Goal: Information Seeking & Learning: Learn about a topic

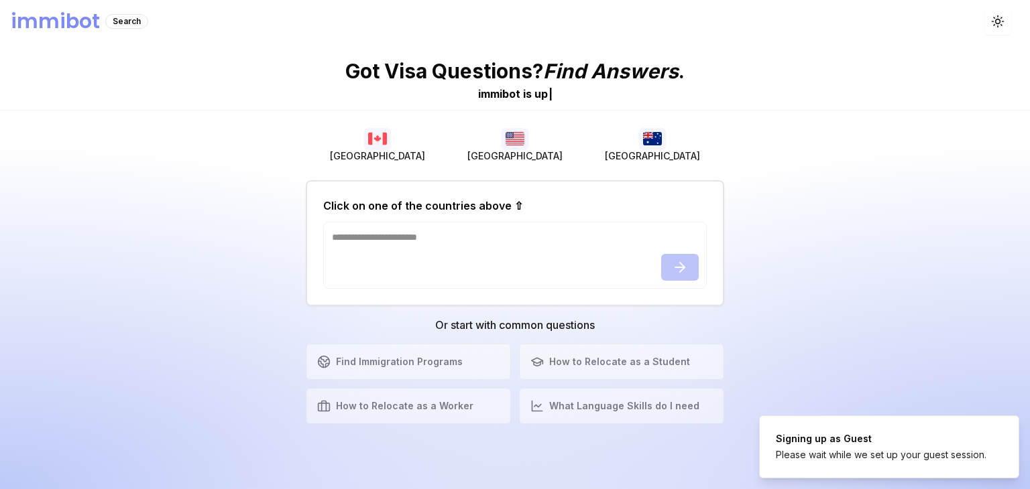
click at [651, 141] on img "button" at bounding box center [652, 138] width 27 height 21
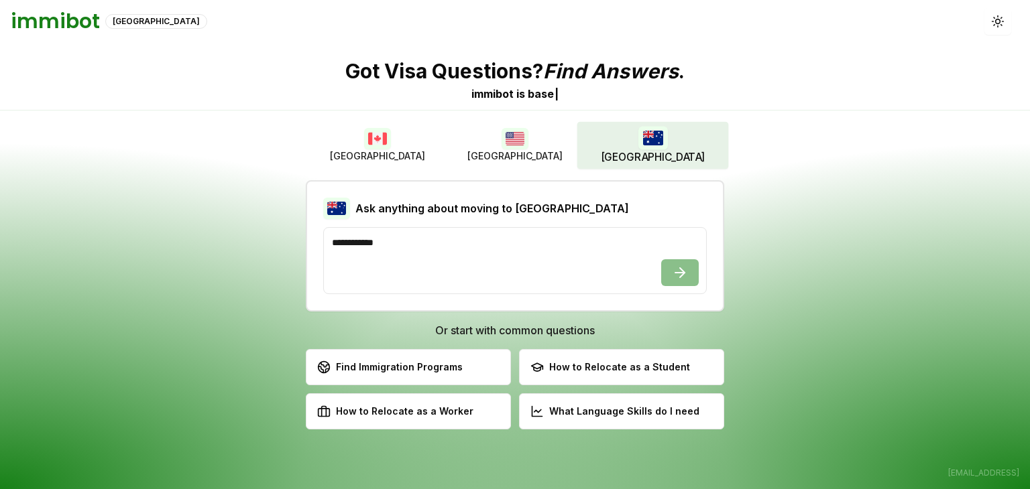
click at [495, 148] on button "[GEOGRAPHIC_DATA]" at bounding box center [514, 145] width 137 height 43
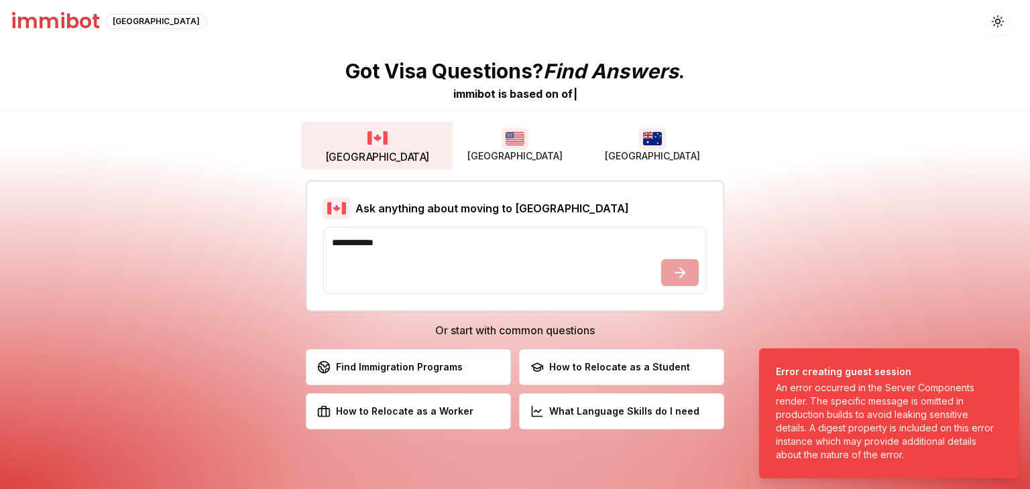
click at [397, 141] on button "[GEOGRAPHIC_DATA]" at bounding box center [377, 145] width 151 height 47
click at [517, 142] on img "button" at bounding box center [514, 138] width 27 height 21
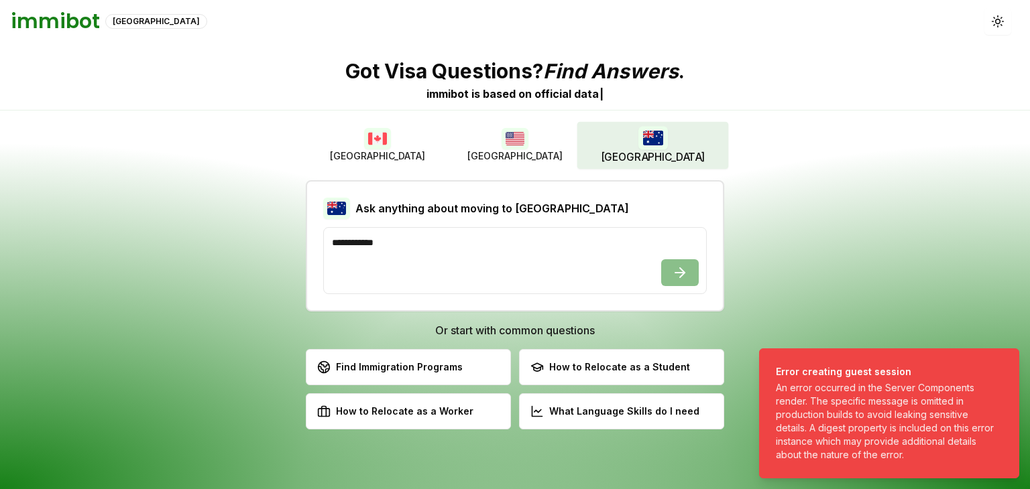
click at [635, 128] on button "[GEOGRAPHIC_DATA]" at bounding box center [651, 145] width 151 height 47
click at [998, 27] on button "Toggle theme" at bounding box center [997, 21] width 27 height 27
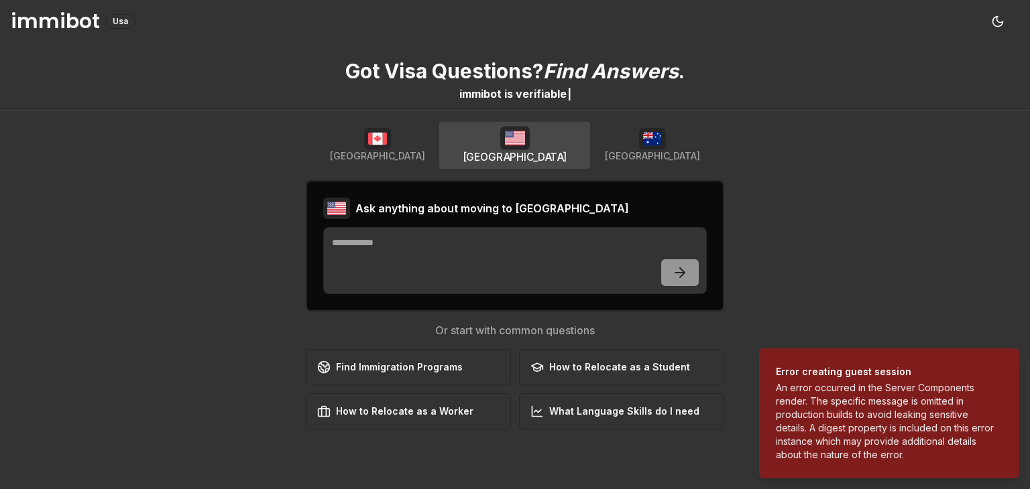
click at [538, 132] on button "[GEOGRAPHIC_DATA]" at bounding box center [514, 145] width 151 height 47
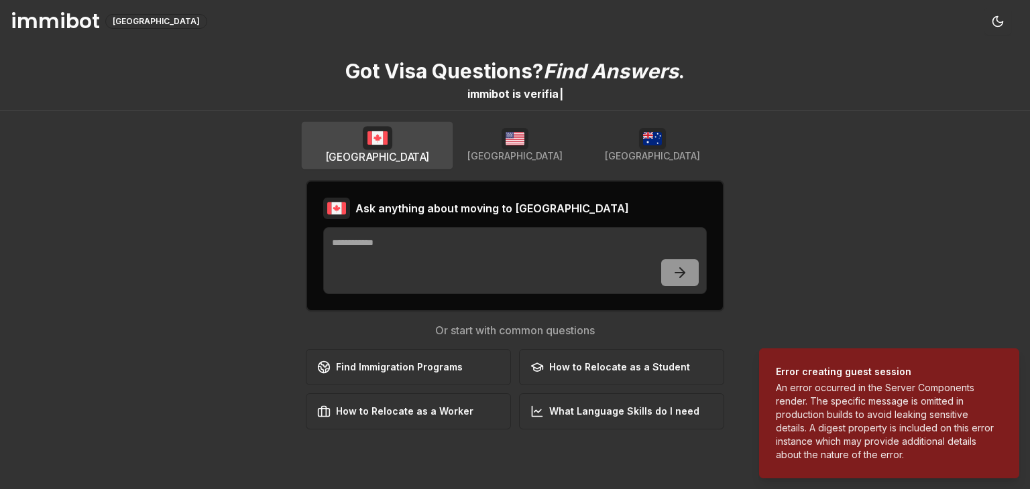
click at [418, 149] on button "[GEOGRAPHIC_DATA]" at bounding box center [377, 145] width 151 height 47
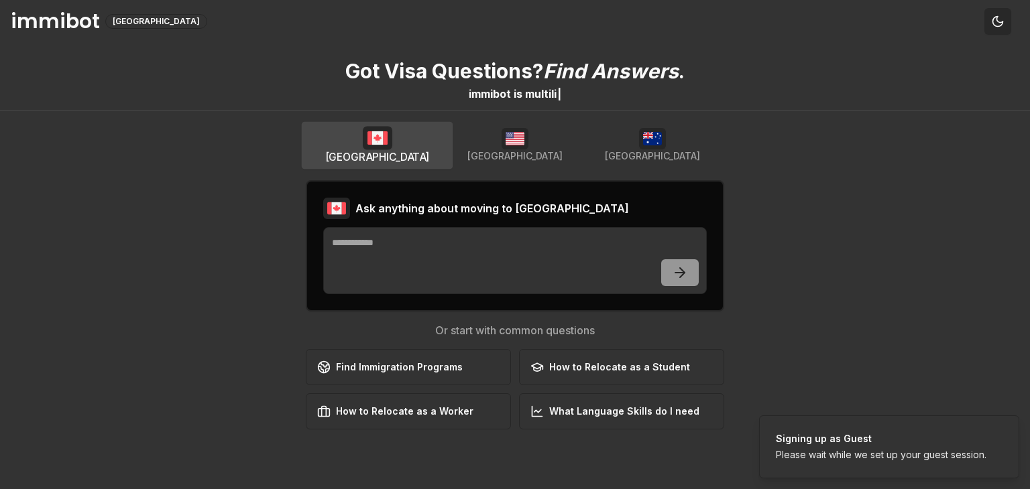
click at [989, 25] on button "Toggle theme" at bounding box center [997, 21] width 27 height 27
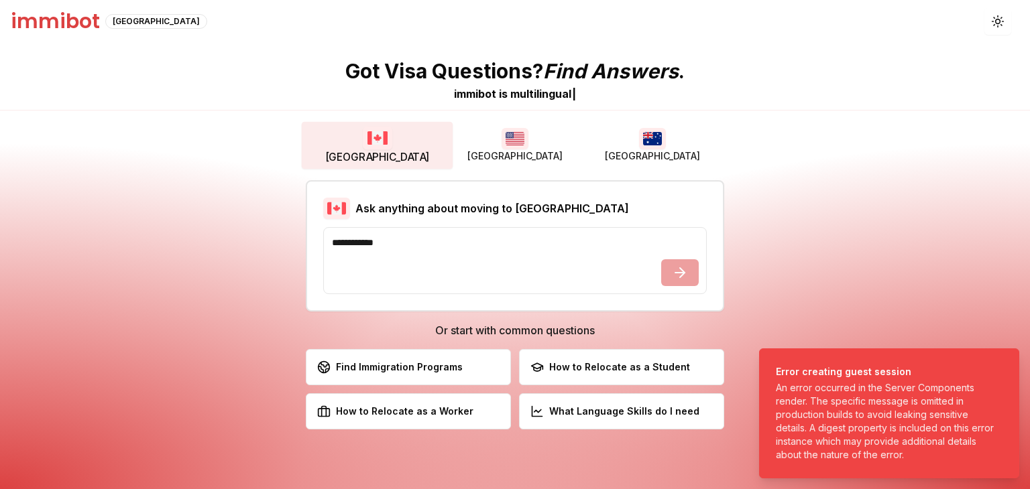
click at [639, 153] on span "[GEOGRAPHIC_DATA]" at bounding box center [652, 155] width 95 height 13
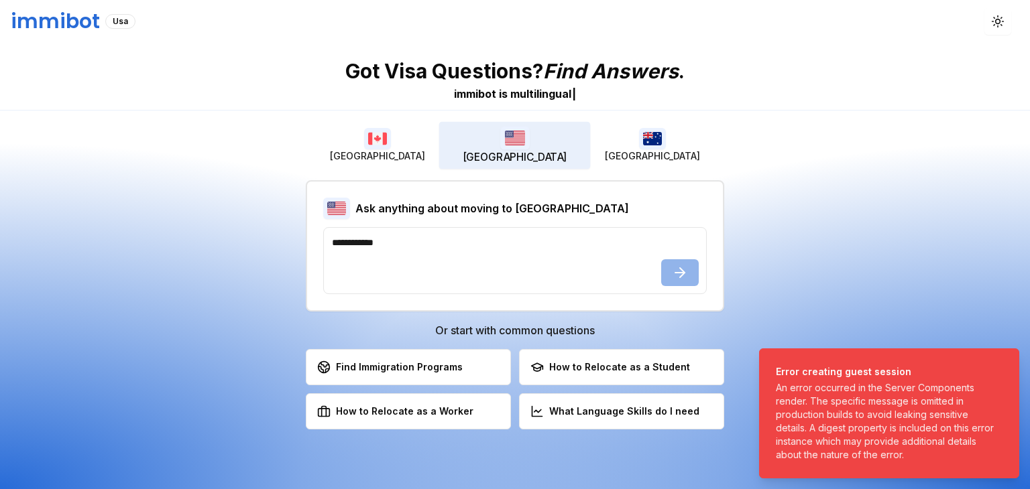
click at [526, 139] on img "button" at bounding box center [514, 137] width 29 height 23
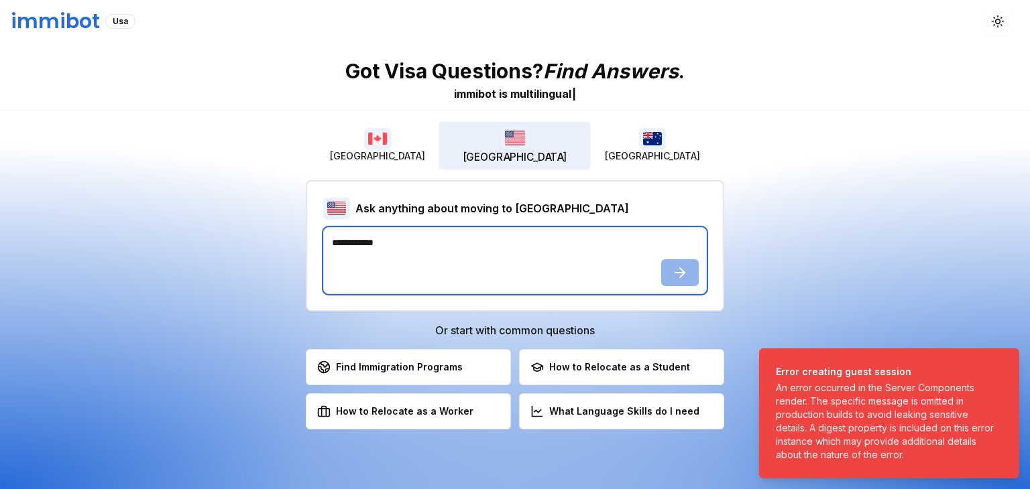
click at [438, 253] on textarea at bounding box center [514, 260] width 383 height 67
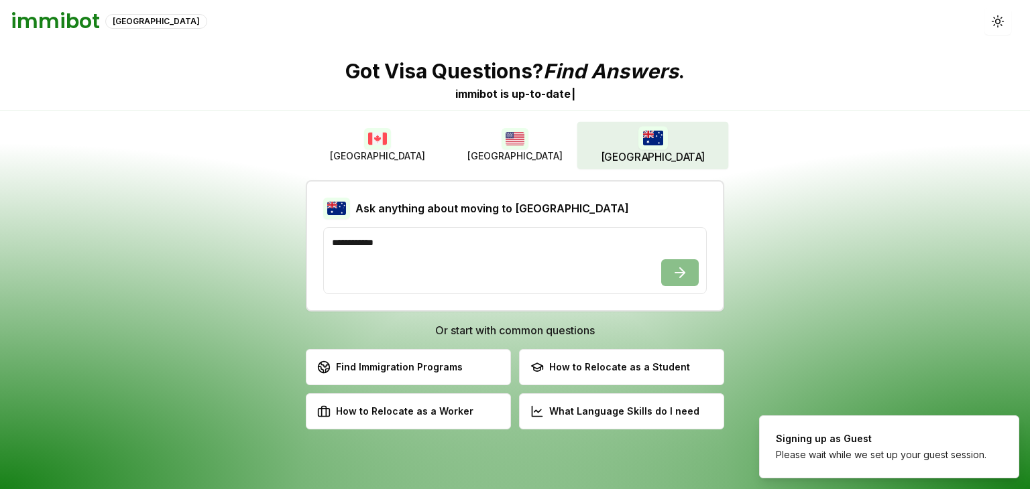
click at [649, 137] on img "button" at bounding box center [651, 137] width 29 height 23
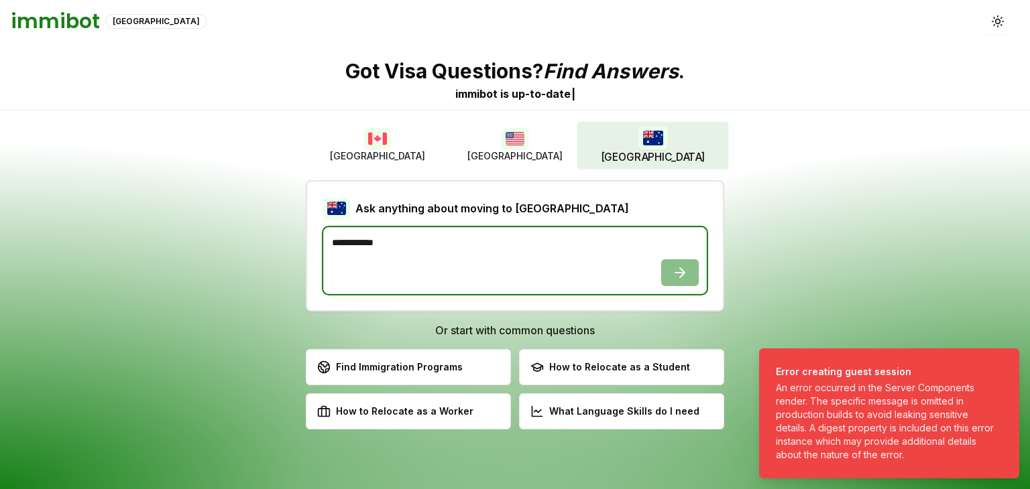
click at [495, 242] on textarea at bounding box center [514, 260] width 383 height 67
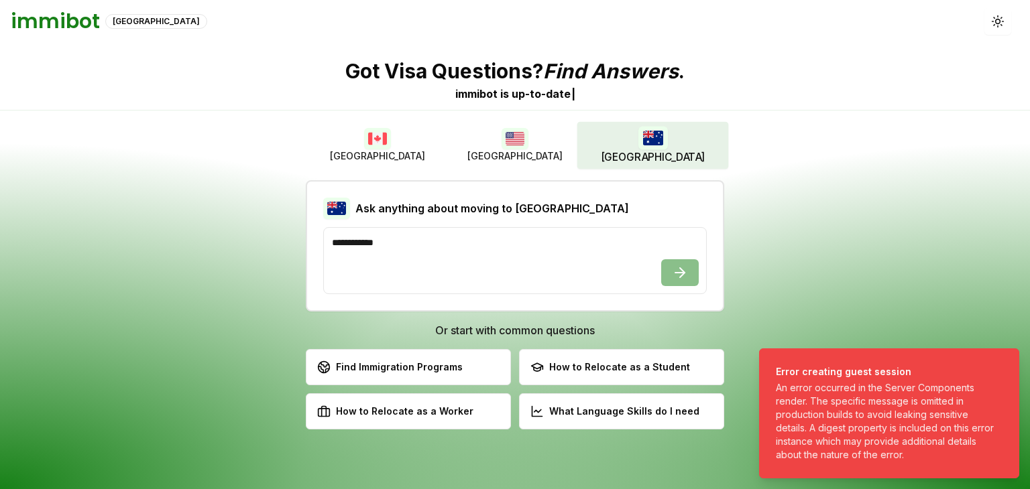
click at [386, 134] on img "button" at bounding box center [377, 138] width 27 height 21
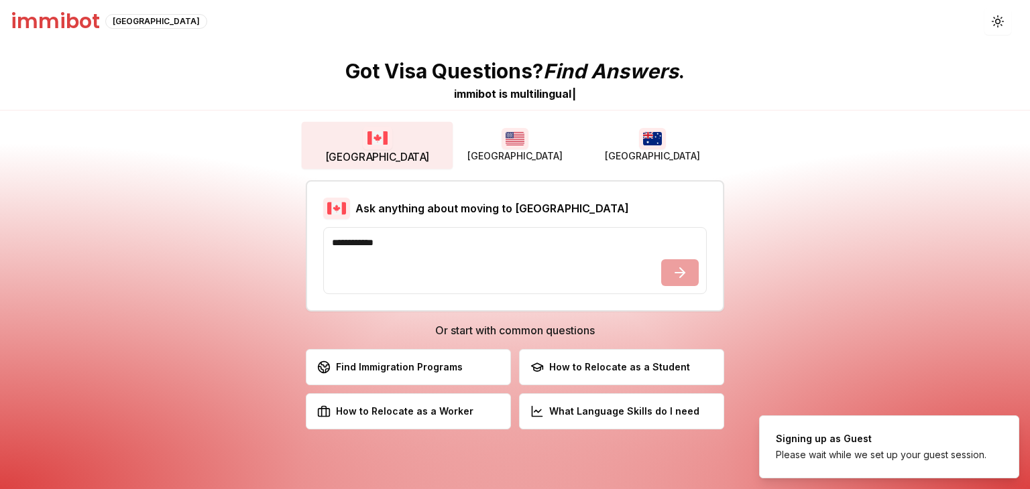
click at [505, 129] on img "button" at bounding box center [514, 138] width 27 height 21
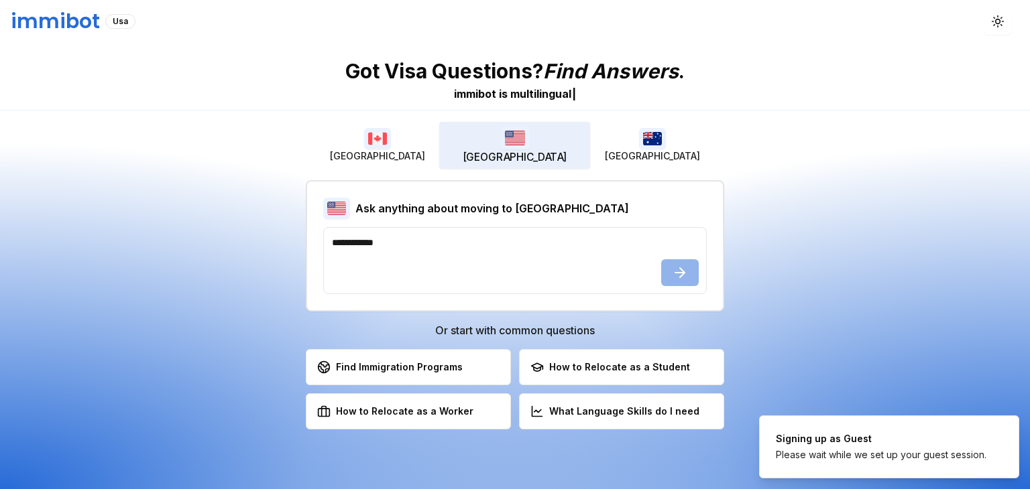
click at [609, 148] on button "[GEOGRAPHIC_DATA]" at bounding box center [652, 145] width 137 height 43
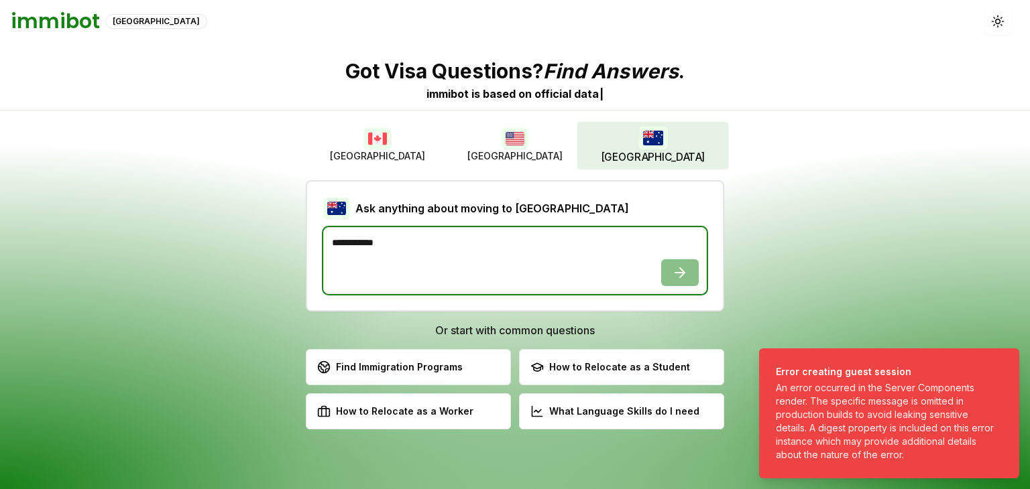
click at [507, 247] on textarea at bounding box center [514, 260] width 383 height 67
type textarea "*******"
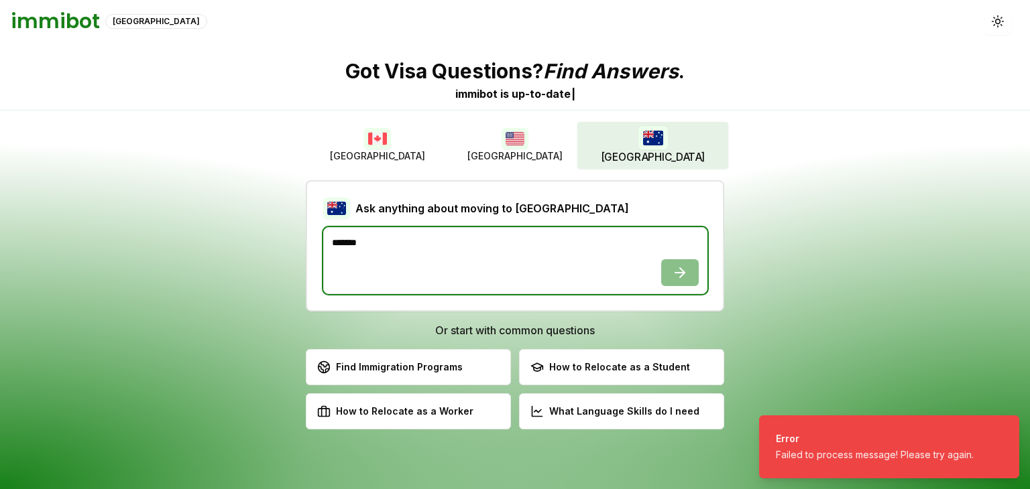
click at [673, 280] on textarea "*******" at bounding box center [515, 260] width 384 height 67
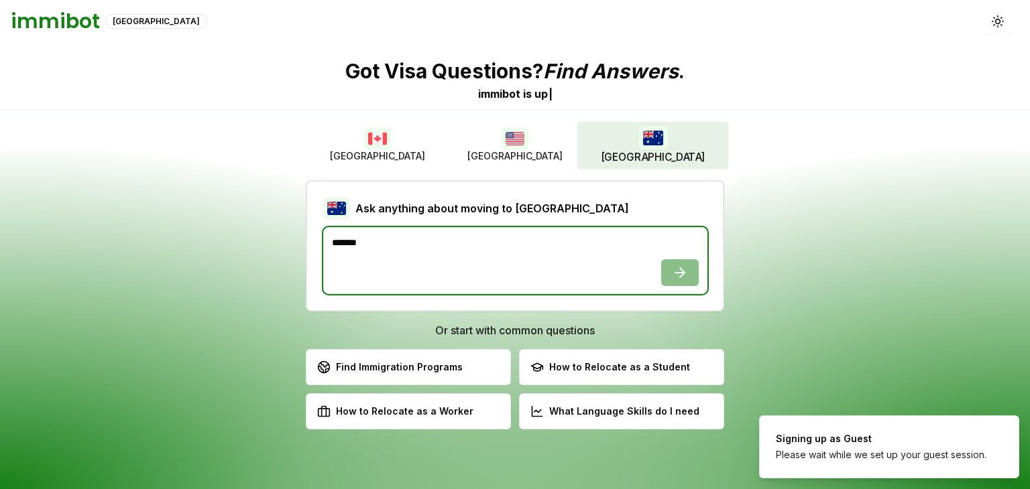
click at [672, 269] on textarea "*******" at bounding box center [515, 260] width 384 height 67
click at [679, 272] on textarea "*******" at bounding box center [515, 260] width 384 height 67
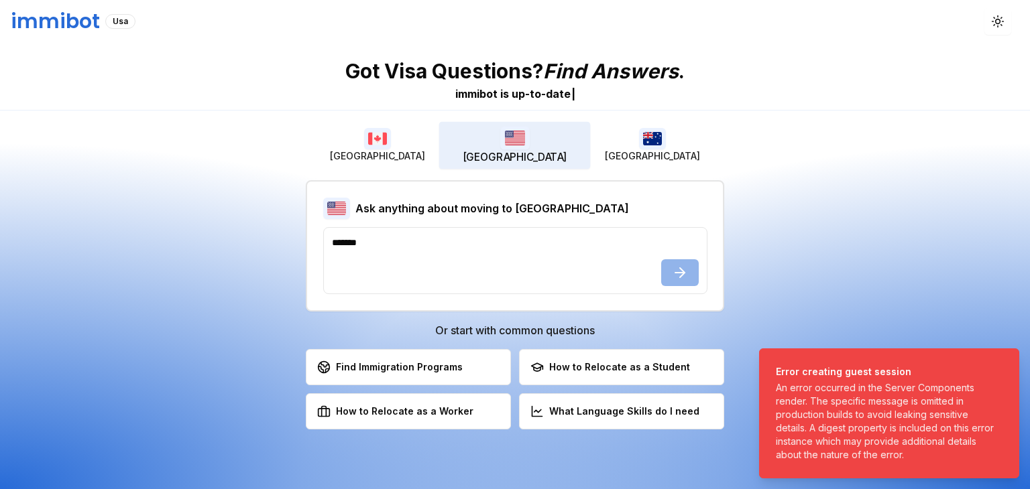
click at [525, 143] on img "button" at bounding box center [514, 137] width 29 height 23
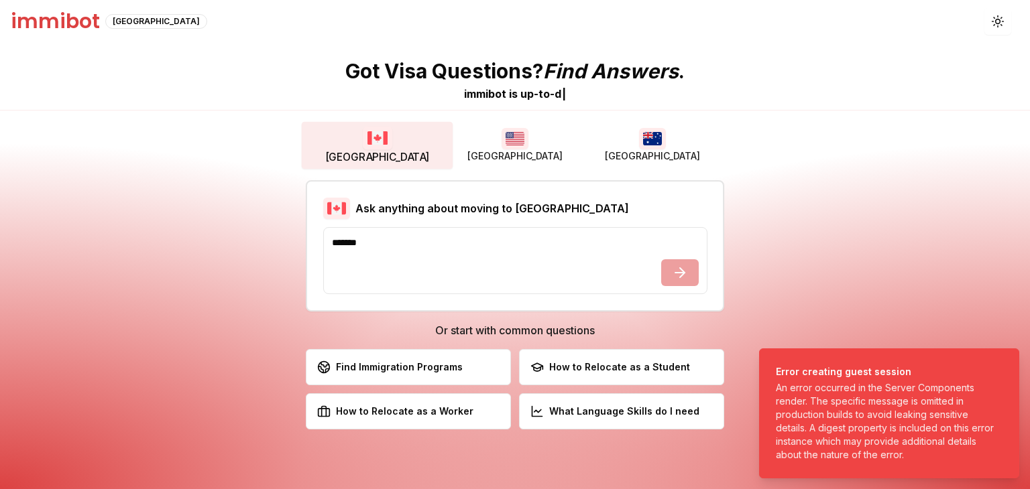
click at [351, 135] on button "[GEOGRAPHIC_DATA]" at bounding box center [377, 145] width 151 height 47
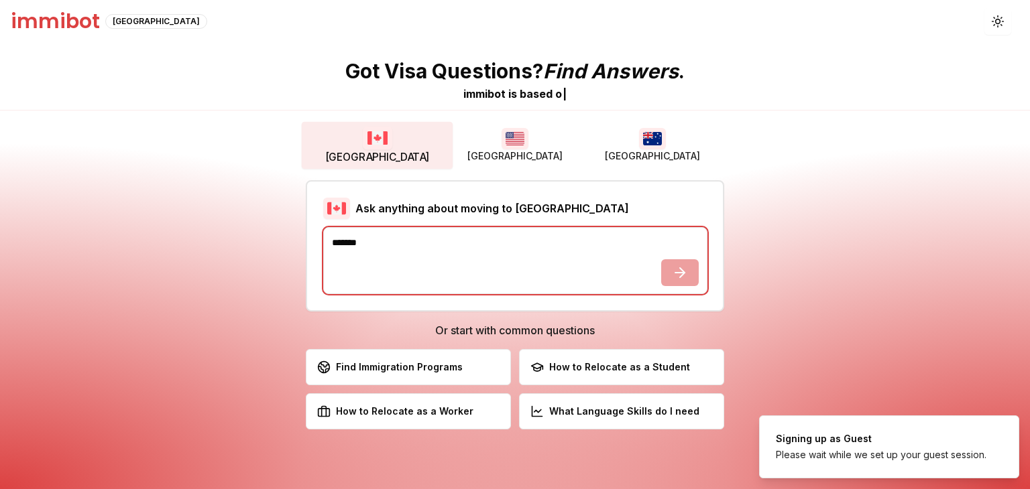
click at [367, 243] on textarea "*******" at bounding box center [515, 260] width 384 height 67
click at [672, 274] on textarea "*******" at bounding box center [515, 260] width 384 height 67
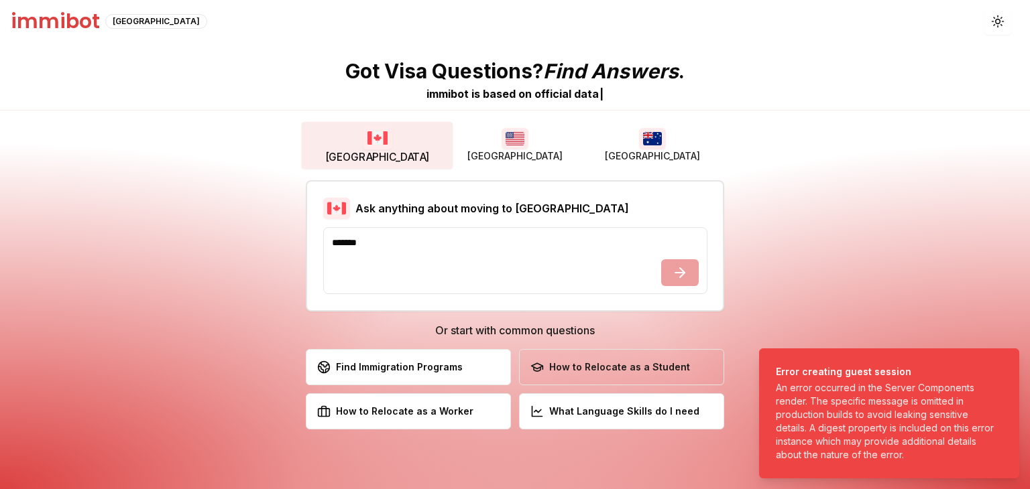
click at [602, 371] on div "How to Relocate as a Student" at bounding box center [610, 367] width 160 height 13
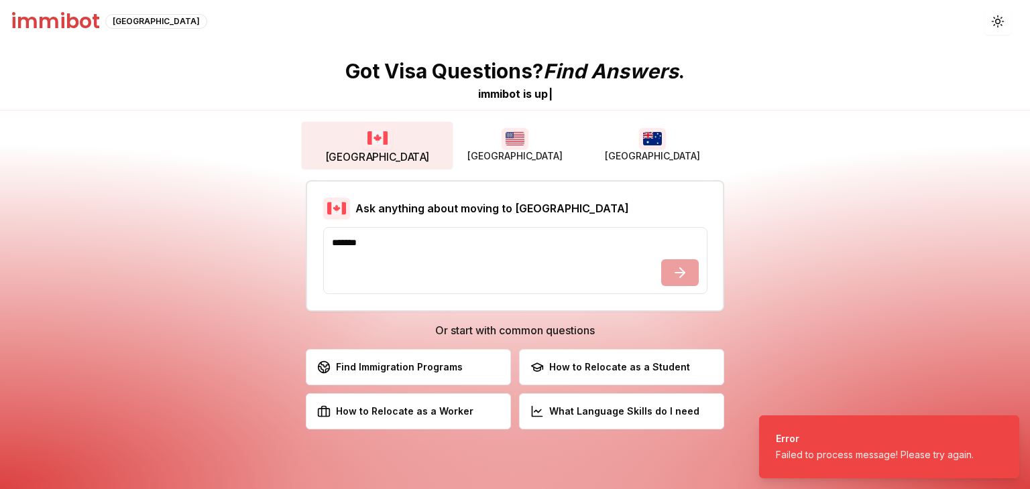
click at [602, 371] on div "How to Relocate as a Student" at bounding box center [610, 367] width 160 height 13
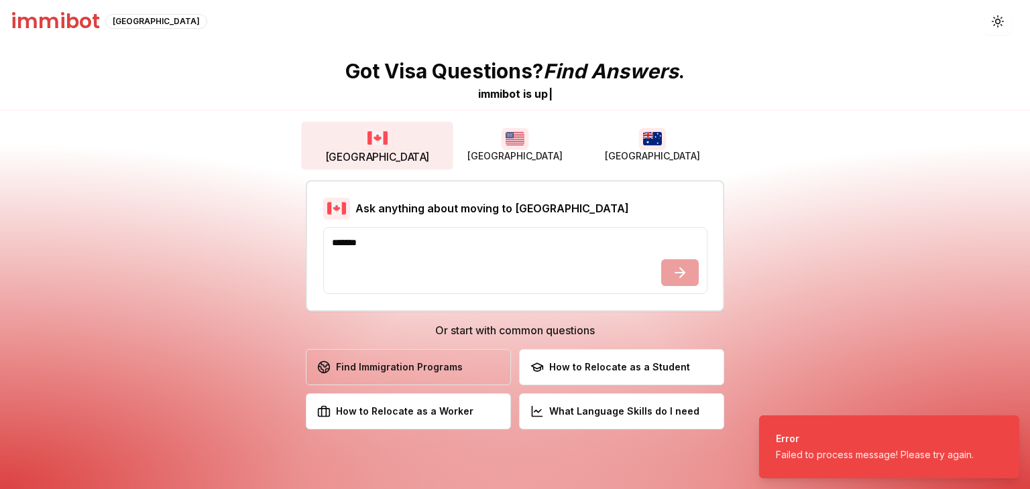
click at [416, 359] on button "Find Immigration Programs Explore available immigration pathways" at bounding box center [408, 367] width 205 height 36
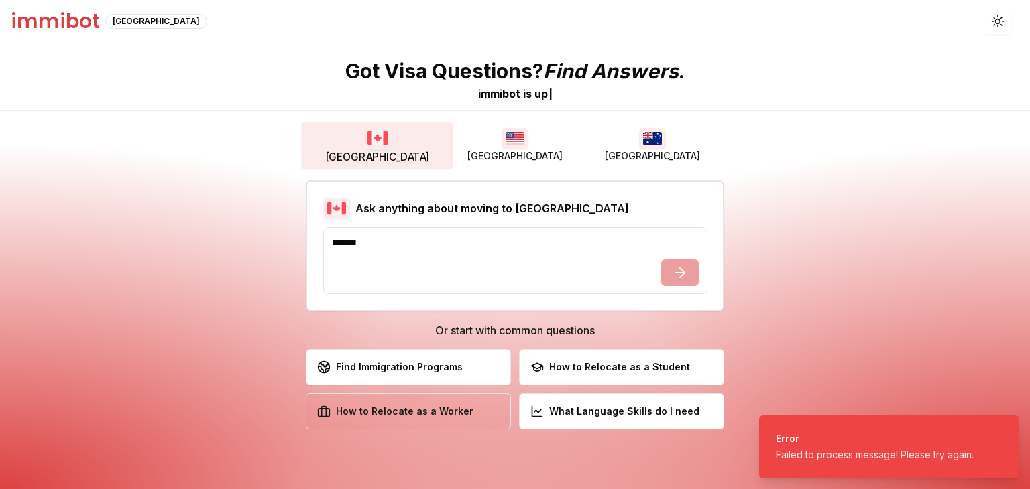
click at [399, 407] on div "How to Relocate as a Worker" at bounding box center [395, 411] width 156 height 13
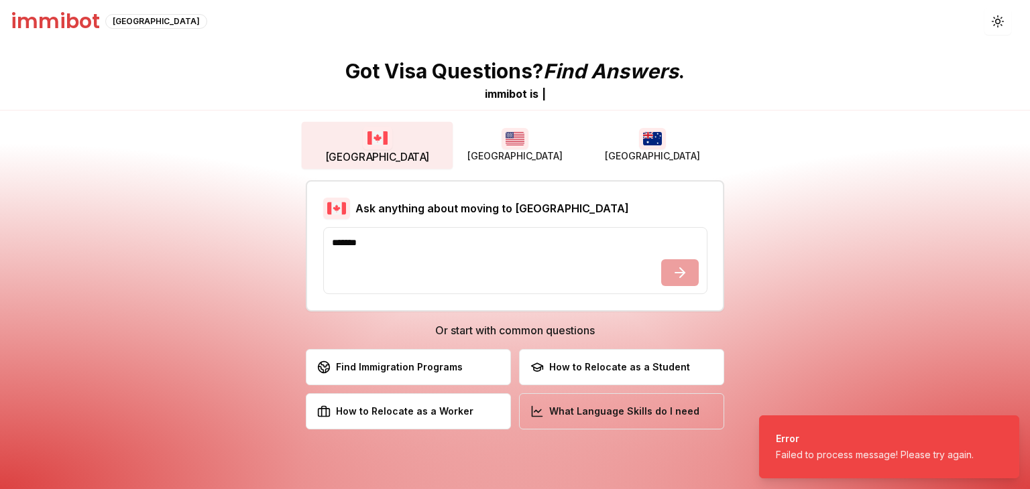
click at [625, 425] on button "What Language Skills do I need Check the necessary language skills" at bounding box center [621, 411] width 205 height 36
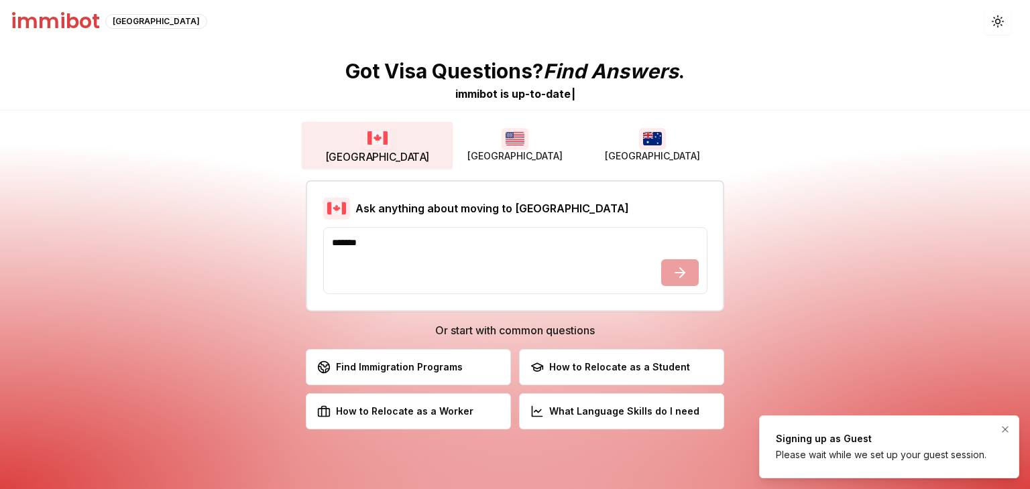
click at [908, 448] on div "Please wait while we set up your guest session." at bounding box center [880, 454] width 210 height 13
click at [875, 458] on div "Please wait while we set up your guest session." at bounding box center [880, 454] width 210 height 13
click at [784, 432] on div "Signing up as Guest" at bounding box center [880, 438] width 210 height 13
drag, startPoint x: 777, startPoint y: 440, endPoint x: 847, endPoint y: 473, distance: 76.8
click at [781, 446] on div "Signing up as Guest" at bounding box center [880, 438] width 210 height 13
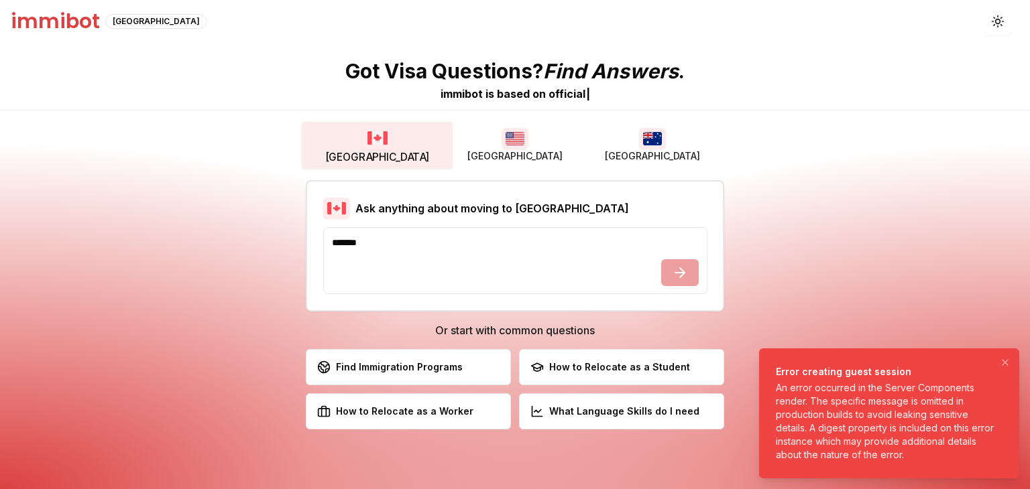
drag, startPoint x: 868, startPoint y: 473, endPoint x: 973, endPoint y: 418, distance: 117.8
drag, startPoint x: 898, startPoint y: 388, endPoint x: 818, endPoint y: 355, distance: 87.1
click at [818, 381] on div "An error occurred in the Server Components render. The specific message is omit…" at bounding box center [885, 421] width 221 height 80
click at [1007, 359] on icon "Notifications (F8)" at bounding box center [1004, 362] width 11 height 11
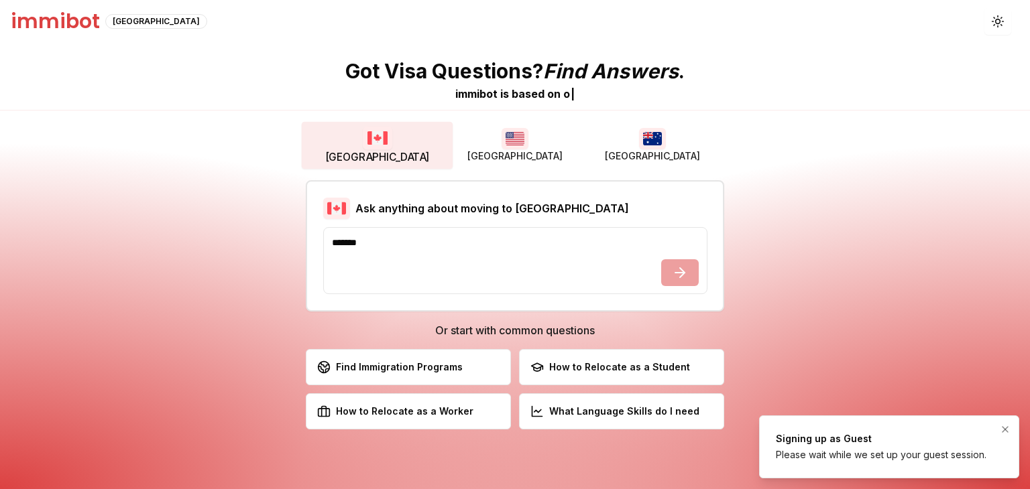
click at [995, 424] on li "Signing up as Guest Please wait while we set up your guest session." at bounding box center [889, 447] width 260 height 63
click at [1008, 430] on icon "Notifications (F8)" at bounding box center [1004, 429] width 11 height 11
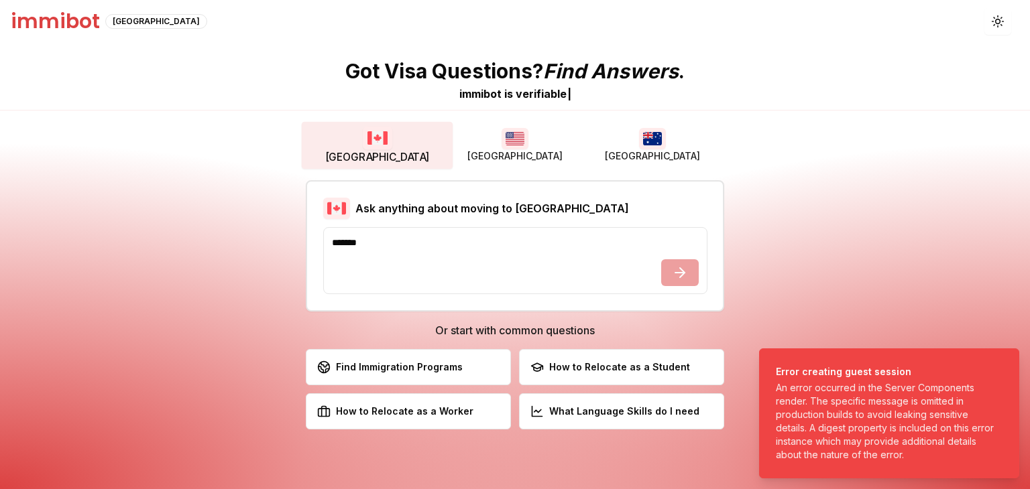
click at [462, 330] on h3 "Or start with common questions" at bounding box center [515, 330] width 418 height 16
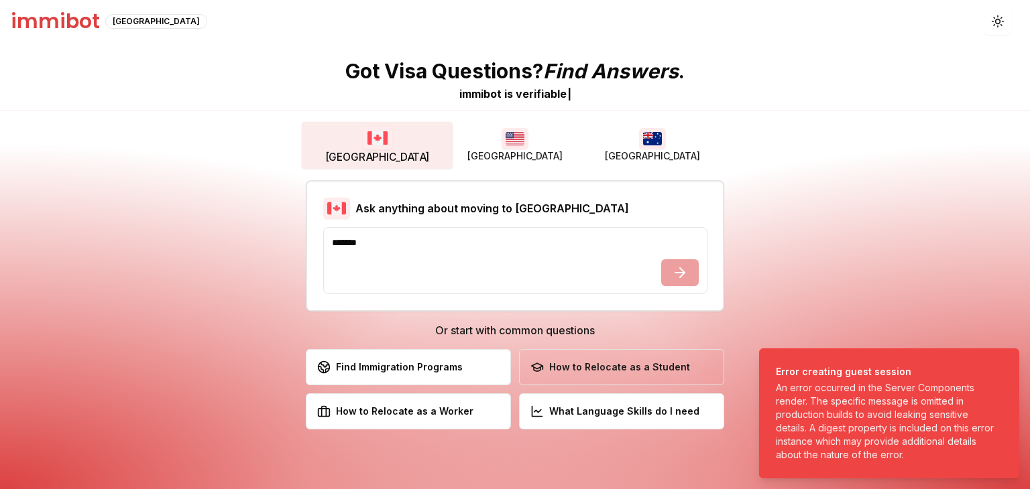
drag, startPoint x: 515, startPoint y: 343, endPoint x: 619, endPoint y: 381, distance: 111.1
click at [516, 343] on div "Or start with common questions Find Immigration Programs Explore available immi…" at bounding box center [515, 375] width 418 height 107
click at [619, 381] on button "How to Relocate as a Student Learn about student visa options" at bounding box center [621, 367] width 205 height 36
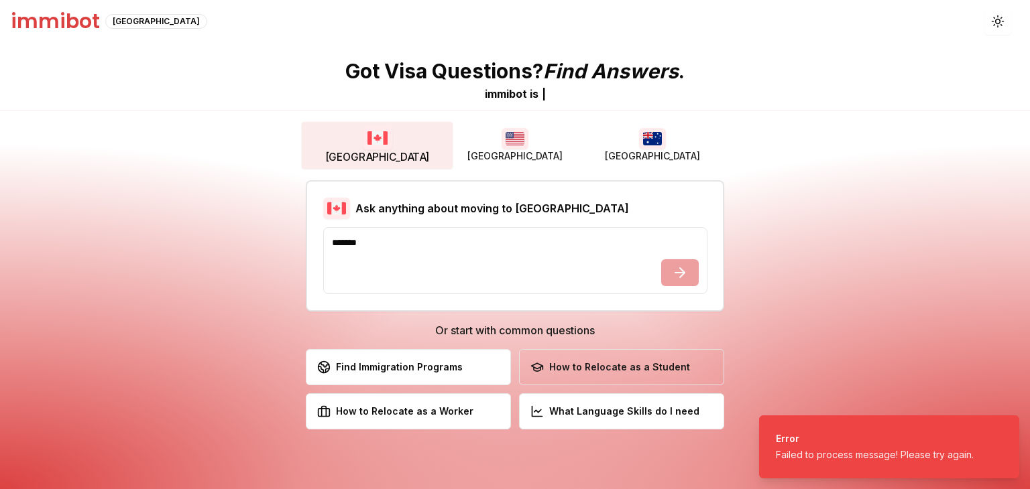
click at [613, 371] on div "How to Relocate as a Student" at bounding box center [610, 367] width 160 height 13
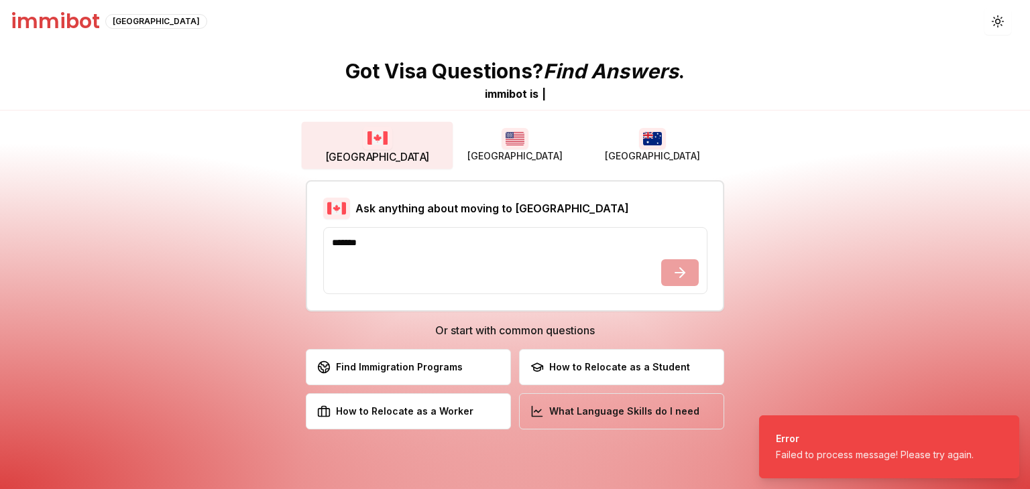
click at [590, 409] on div "What Language Skills do I need" at bounding box center [614, 411] width 169 height 13
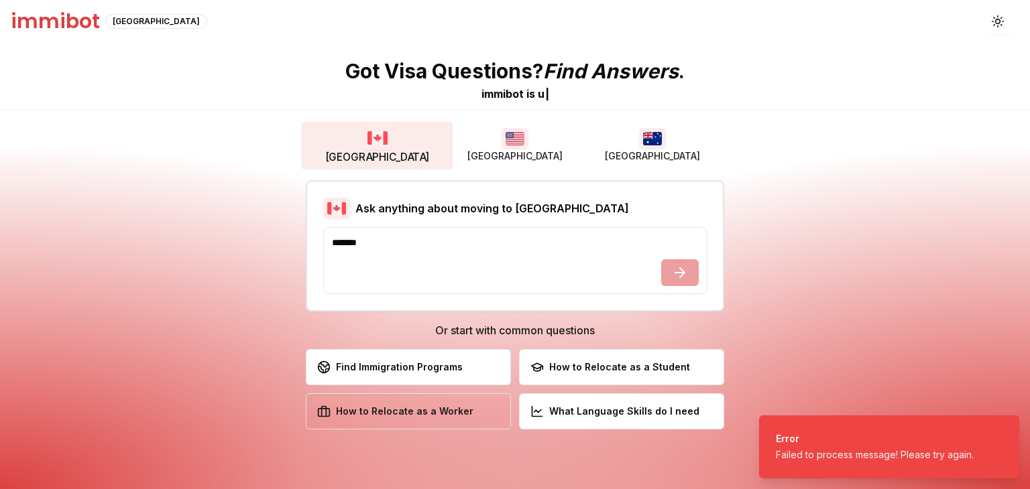
click at [416, 405] on div "How to Relocate as a Worker" at bounding box center [395, 411] width 156 height 13
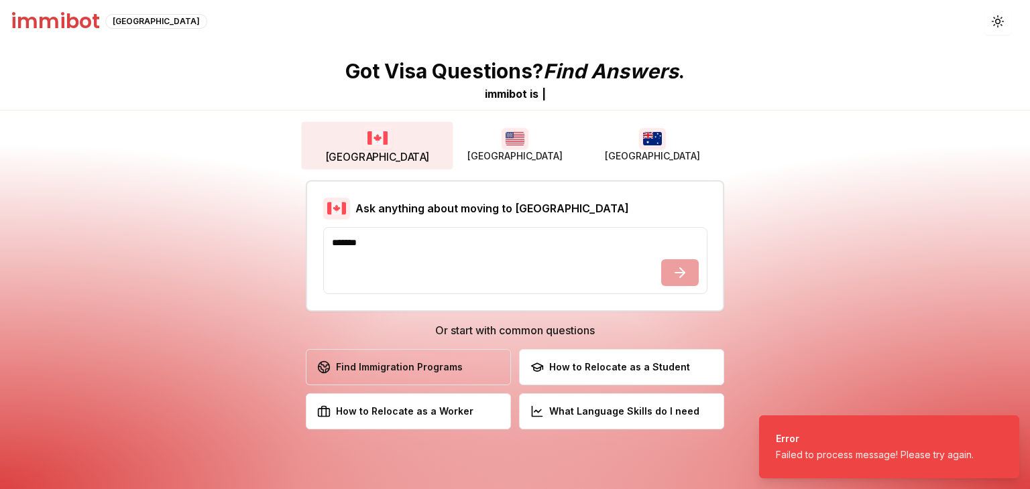
click at [426, 379] on button "Find Immigration Programs Explore available immigration pathways" at bounding box center [408, 367] width 205 height 36
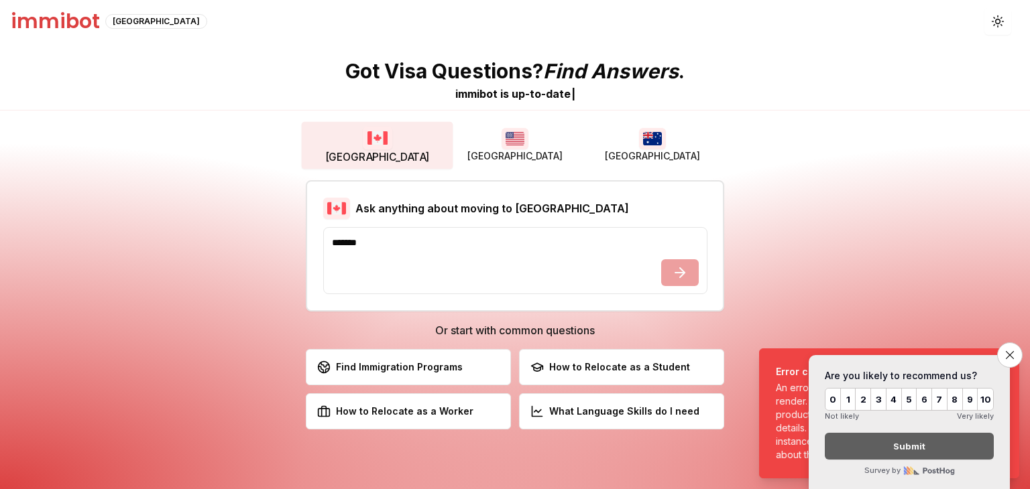
click at [498, 143] on button "[GEOGRAPHIC_DATA]" at bounding box center [514, 145] width 137 height 43
click at [385, 151] on span "[GEOGRAPHIC_DATA]" at bounding box center [377, 157] width 105 height 15
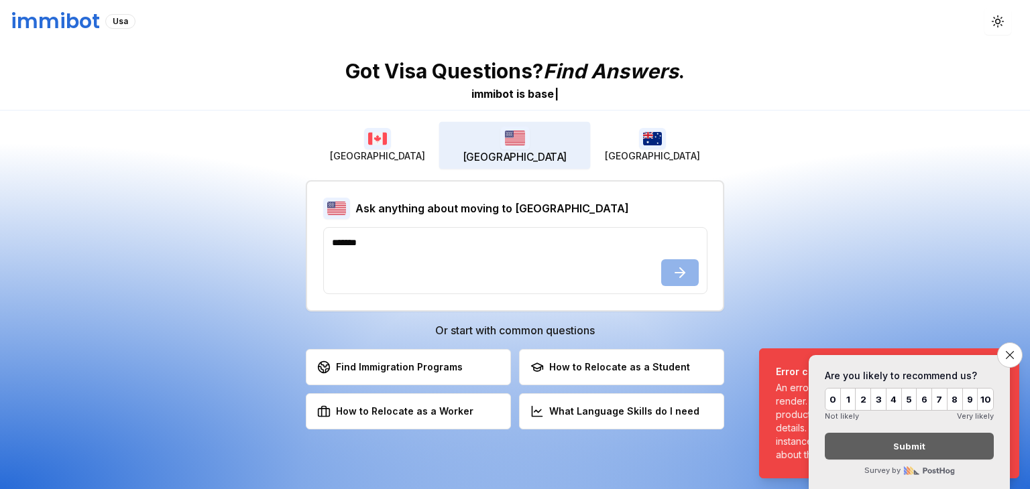
click at [538, 145] on button "[GEOGRAPHIC_DATA]" at bounding box center [514, 145] width 151 height 47
click at [456, 133] on button "[GEOGRAPHIC_DATA]" at bounding box center [514, 145] width 151 height 47
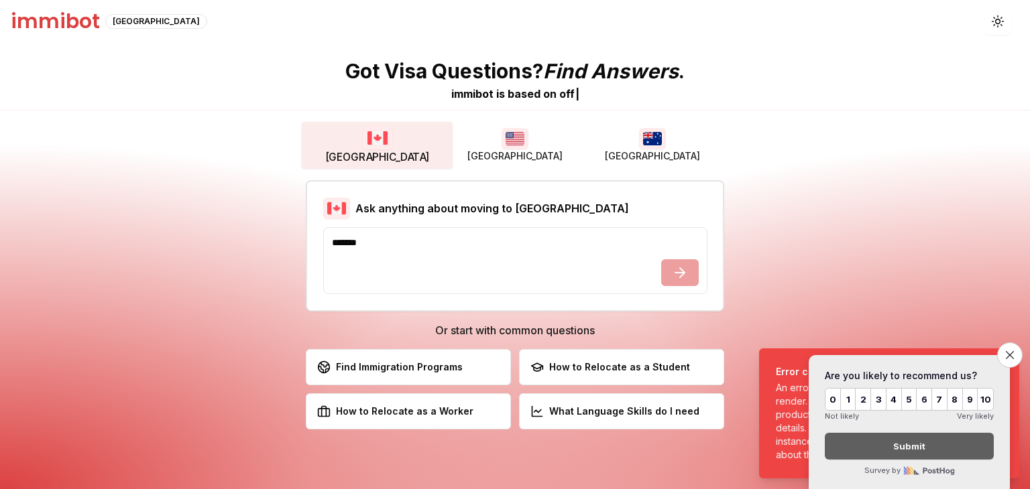
click at [376, 145] on img "button" at bounding box center [377, 137] width 29 height 23
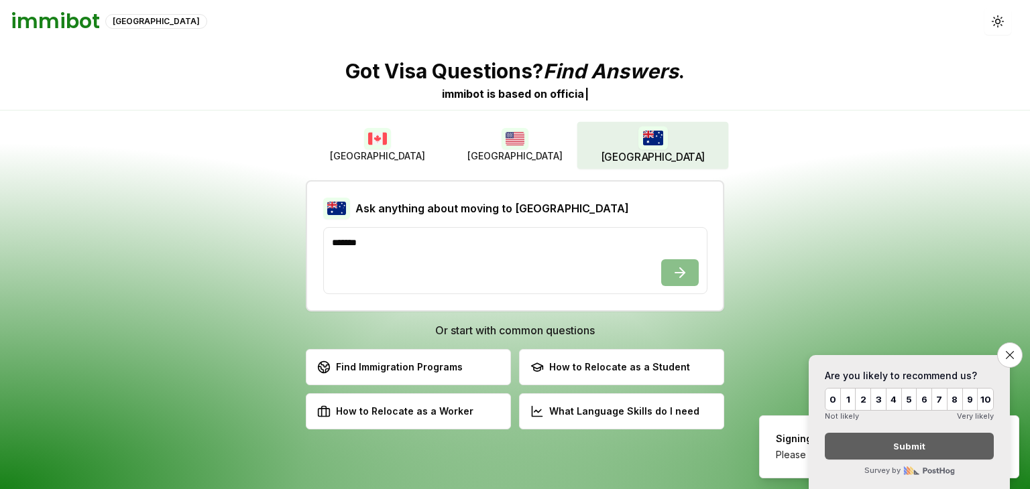
click at [647, 158] on span "[GEOGRAPHIC_DATA]" at bounding box center [652, 157] width 105 height 15
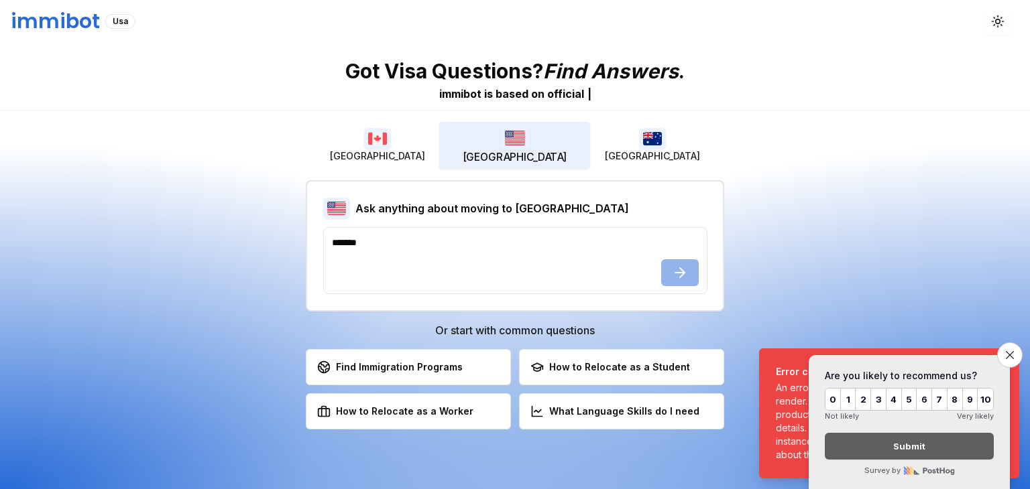
click at [516, 155] on span "[GEOGRAPHIC_DATA]" at bounding box center [514, 157] width 105 height 15
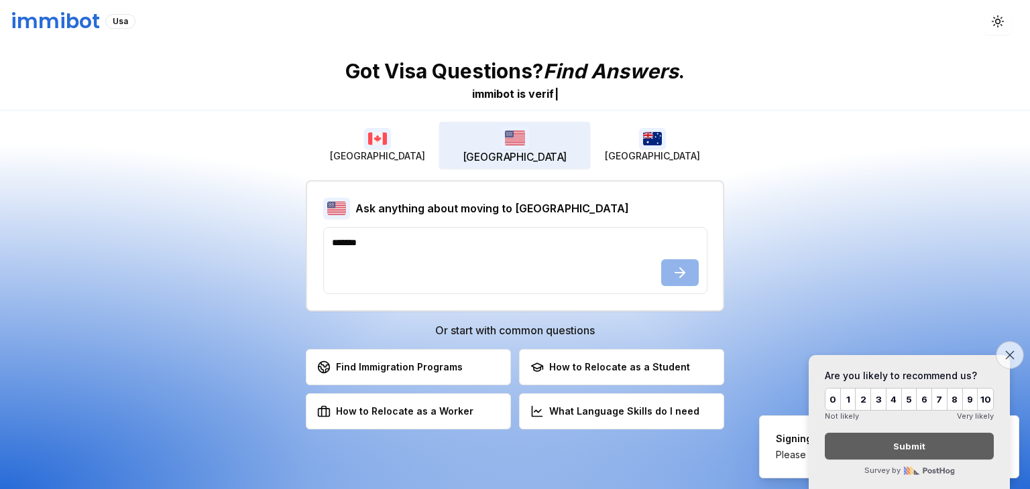
click at [1013, 355] on button "Close survey" at bounding box center [1009, 355] width 28 height 28
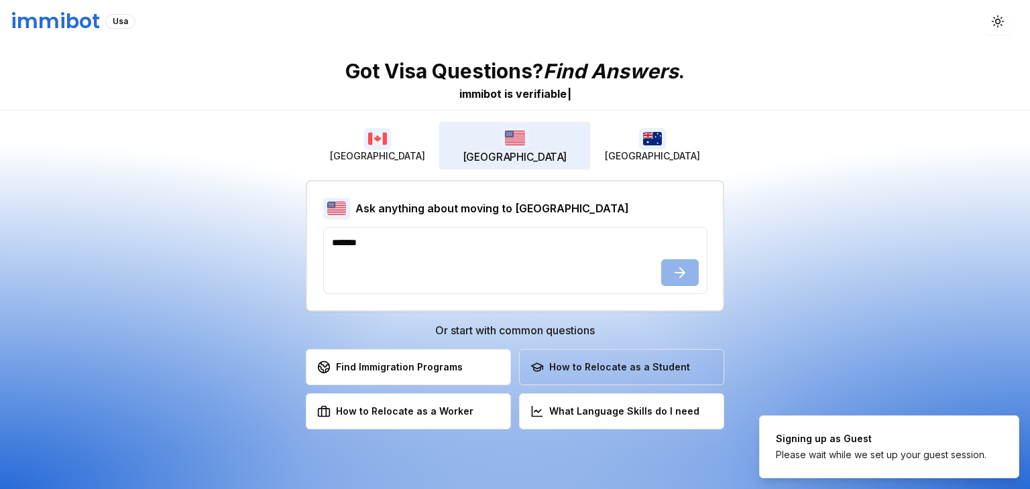
click at [555, 365] on div "How to Relocate as a Student" at bounding box center [610, 367] width 160 height 13
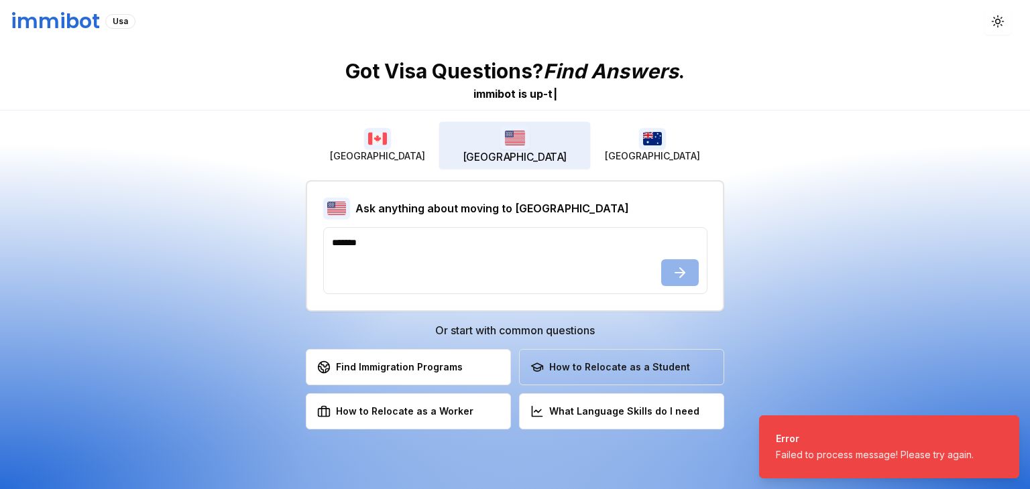
click at [604, 361] on div "How to Relocate as a Student" at bounding box center [610, 367] width 160 height 13
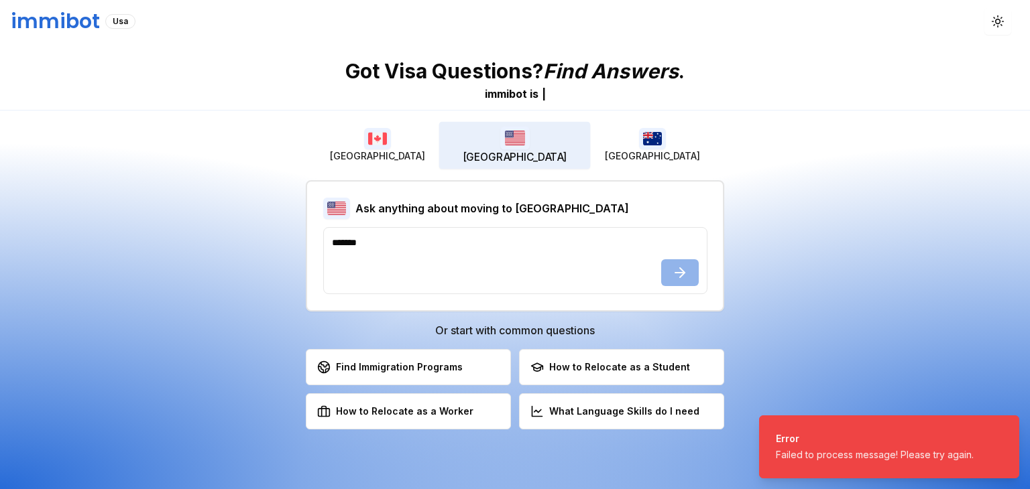
click at [603, 361] on div "How to Relocate as a Student" at bounding box center [610, 367] width 160 height 13
click at [601, 361] on div "How to Relocate as a Student" at bounding box center [610, 367] width 160 height 13
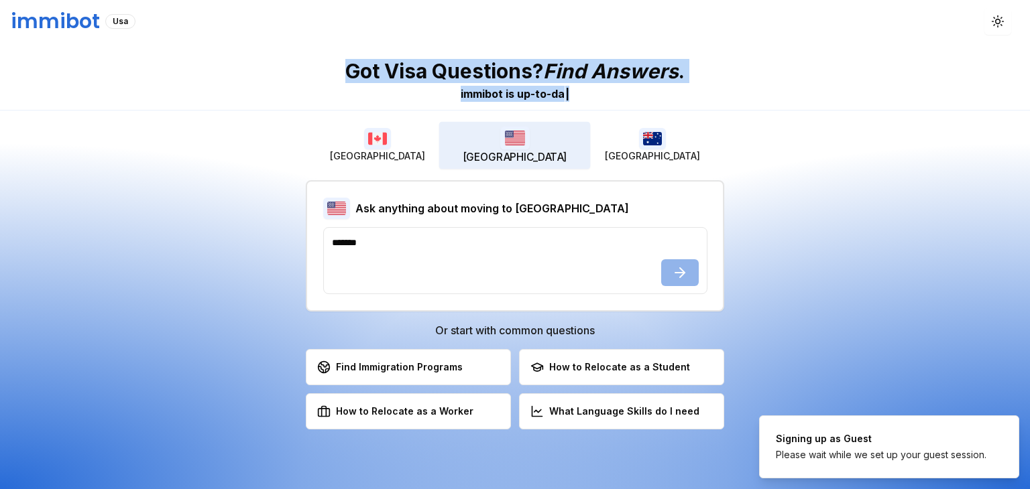
drag, startPoint x: 342, startPoint y: 73, endPoint x: 717, endPoint y: 93, distance: 375.2
click at [717, 93] on div "Got Visa Questions? Find Answers . immibot is u p - t o - d a |" at bounding box center [515, 77] width 1030 height 68
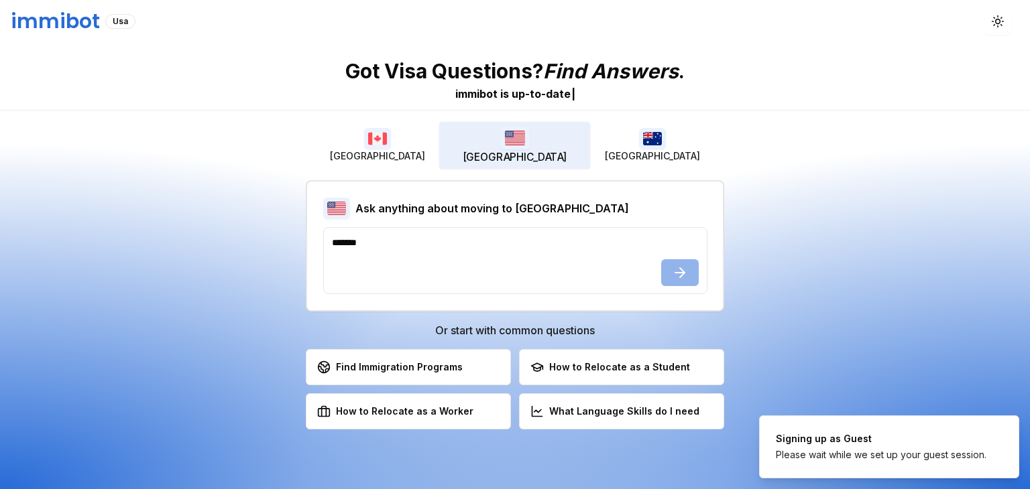
click at [818, 121] on div "Got Visa Questions? Find Answers . immibot is u p - t o - d a t e | [GEOGRAPHIC…" at bounding box center [515, 266] width 1030 height 446
